Goal: Check status: Check status

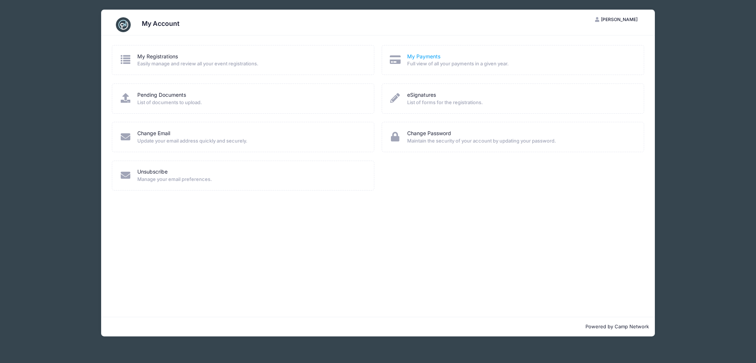
click at [433, 57] on link "My Payments" at bounding box center [423, 57] width 33 height 8
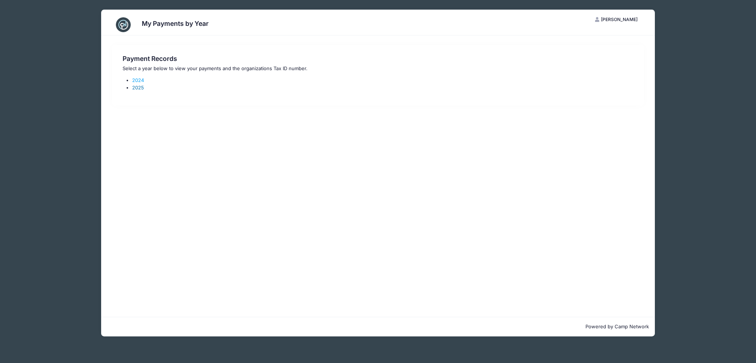
click at [142, 85] on link "2025" at bounding box center [138, 88] width 12 height 6
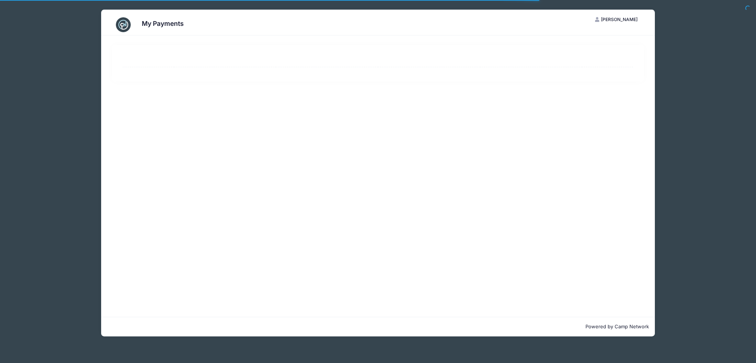
select select "10"
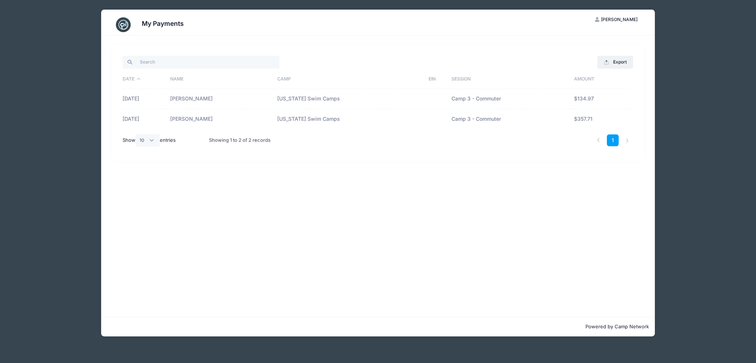
click at [137, 120] on td "05/05/2025" at bounding box center [145, 119] width 44 height 20
click at [616, 66] on button "Export" at bounding box center [615, 62] width 36 height 13
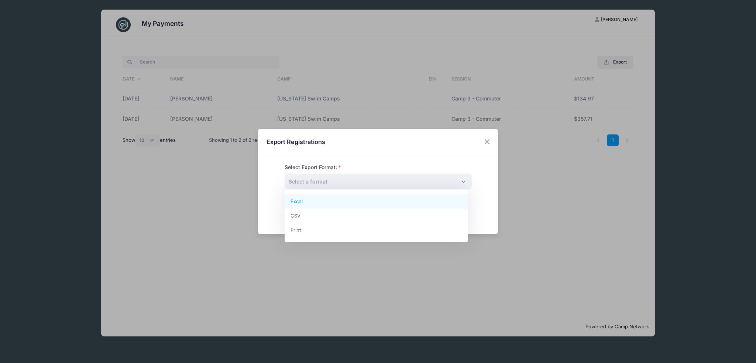
click at [385, 186] on span "Select a format" at bounding box center [378, 181] width 187 height 16
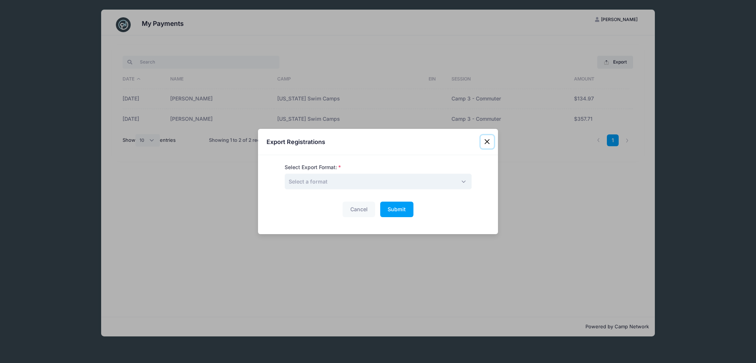
click at [487, 141] on button "Close" at bounding box center [486, 141] width 13 height 13
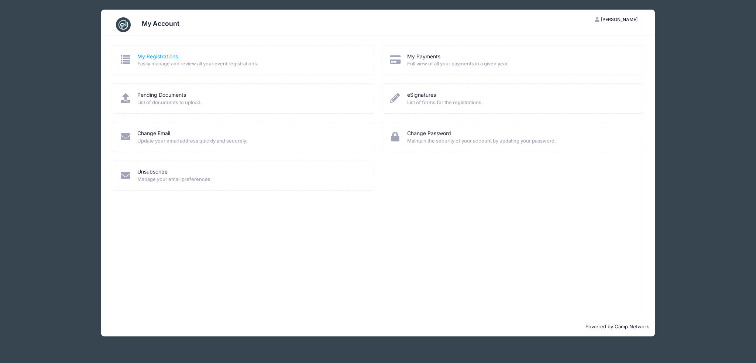
click at [149, 55] on link "My Registrations" at bounding box center [157, 57] width 41 height 8
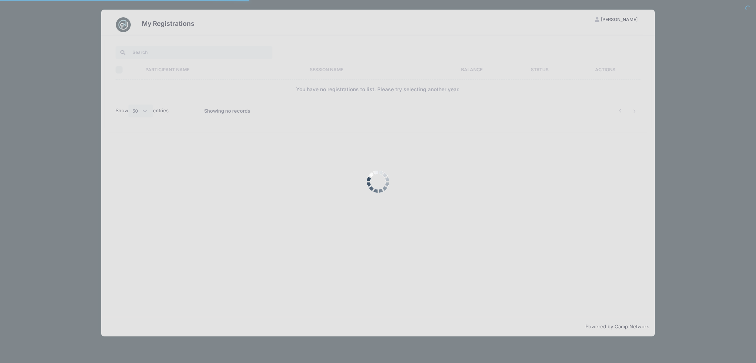
select select "50"
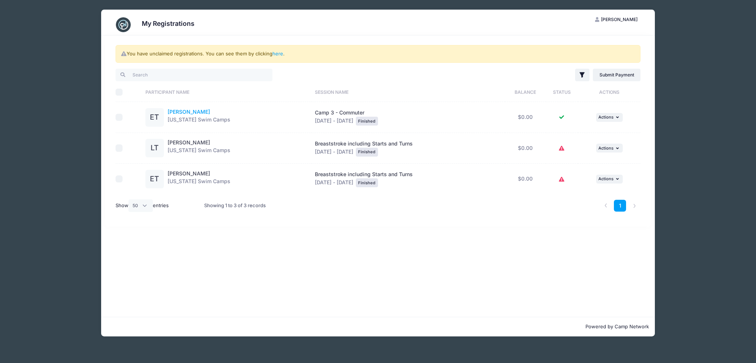
click at [210, 110] on link "[PERSON_NAME]" at bounding box center [189, 111] width 42 height 6
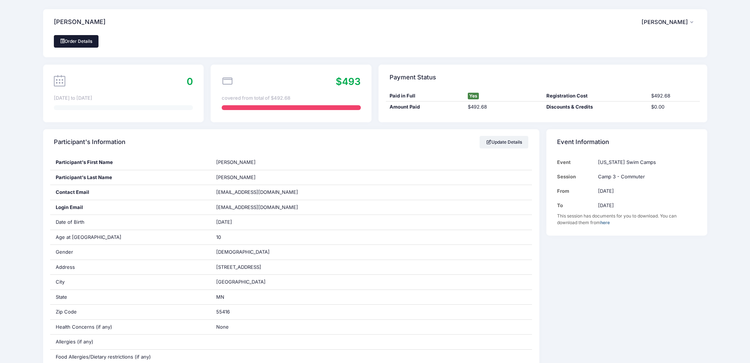
click at [73, 43] on link "Order Details" at bounding box center [76, 41] width 45 height 13
